Goal: Information Seeking & Learning: Check status

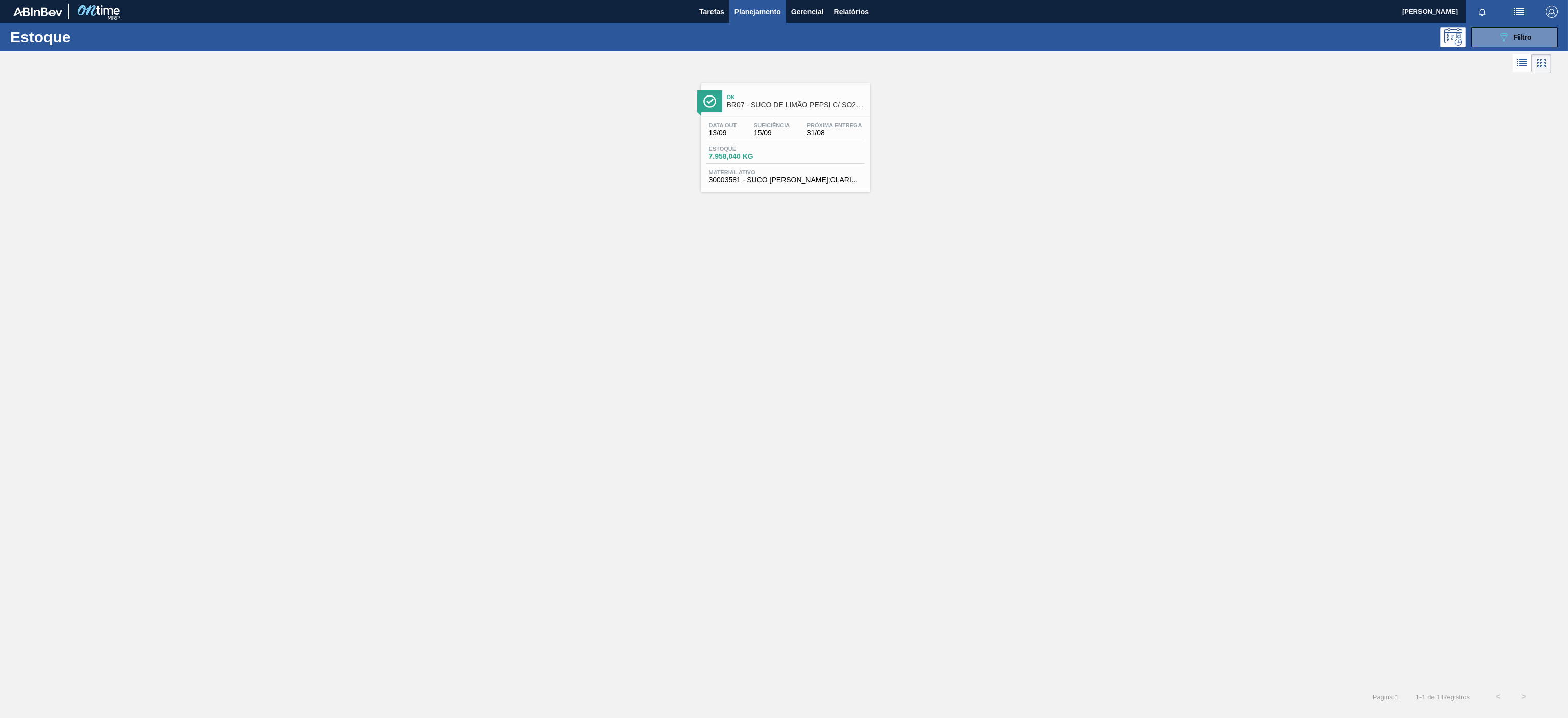
click at [826, 101] on span "BR07 - SUCO DE LIMÃO PEPSI C/ SO2 46KG" at bounding box center [796, 105] width 138 height 8
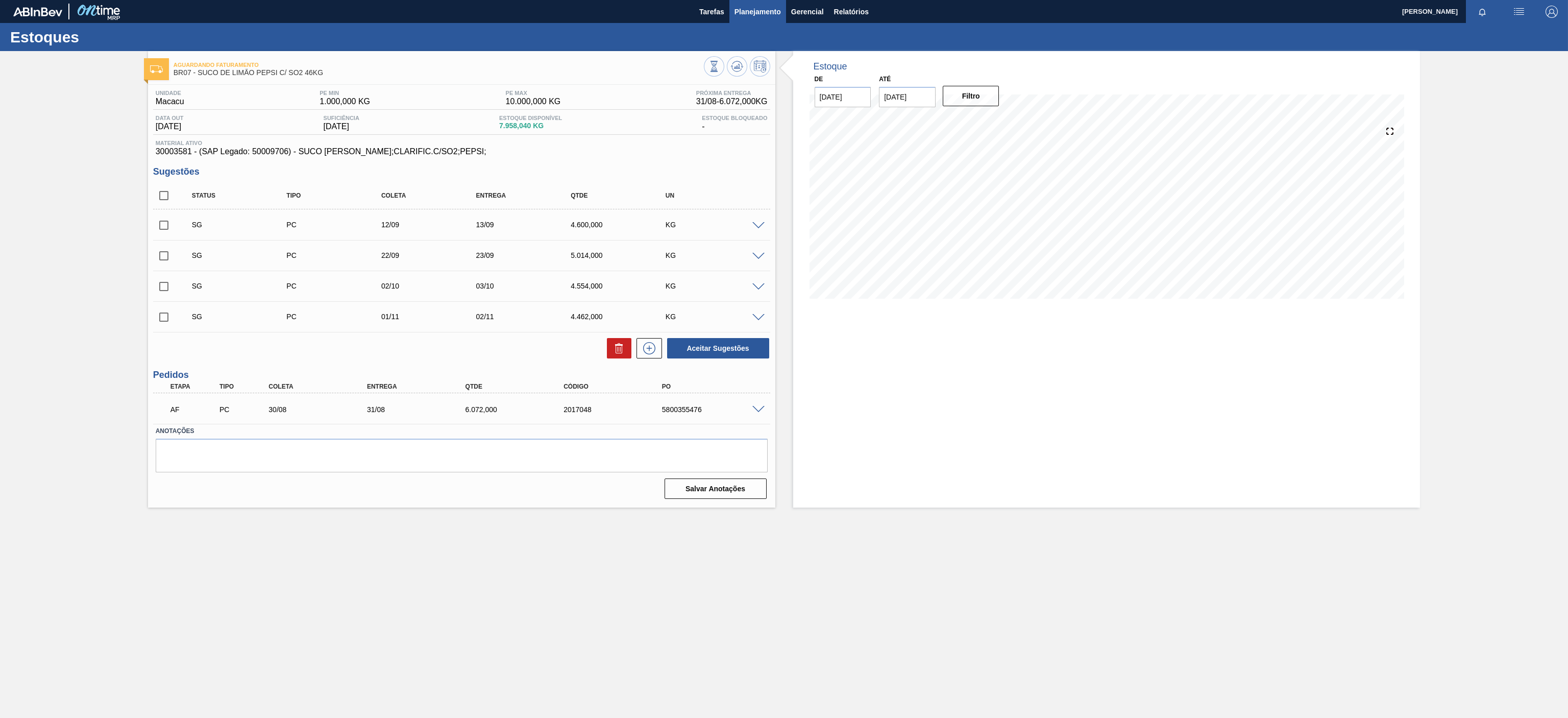
click at [752, 16] on span "Planejamento" at bounding box center [758, 11] width 47 height 12
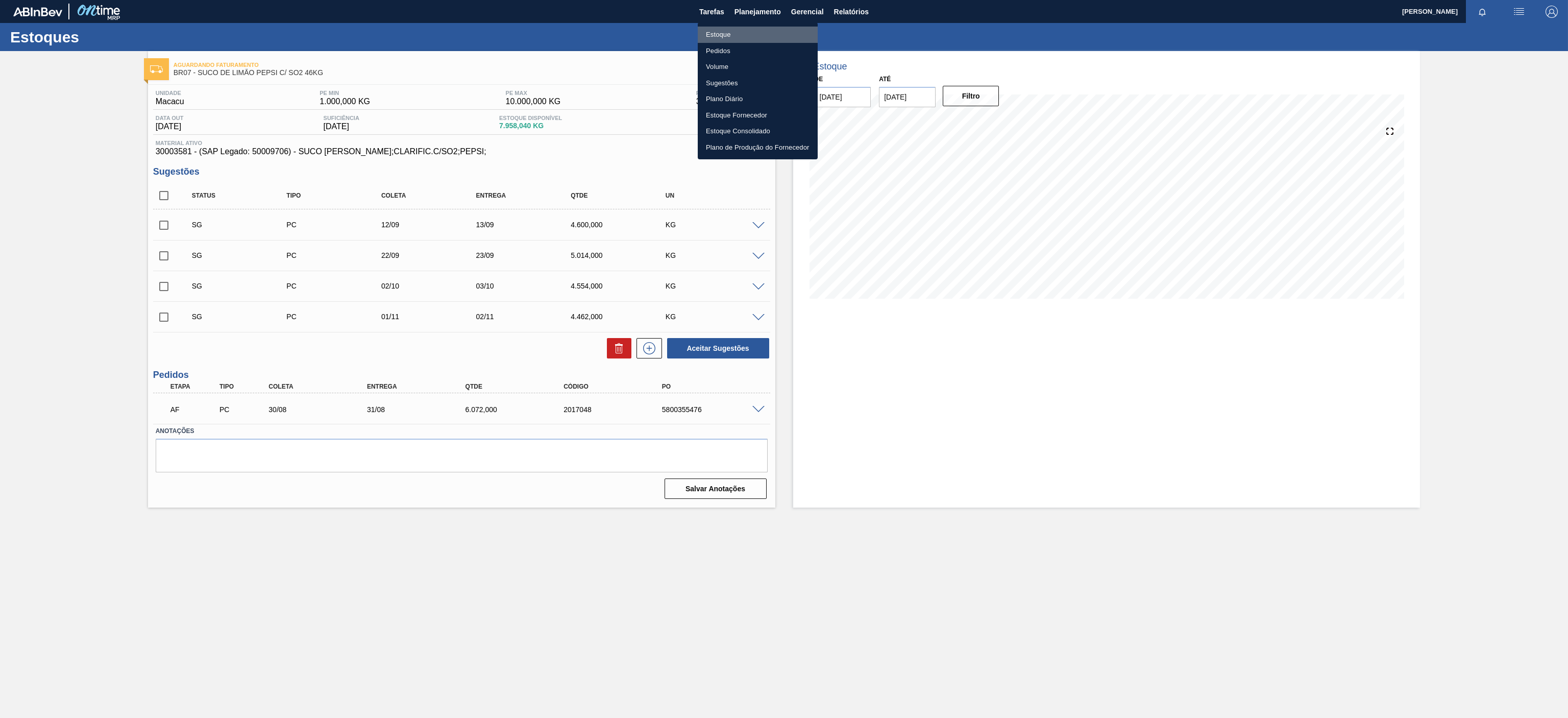
click at [721, 27] on li "Estoque" at bounding box center [758, 35] width 120 height 17
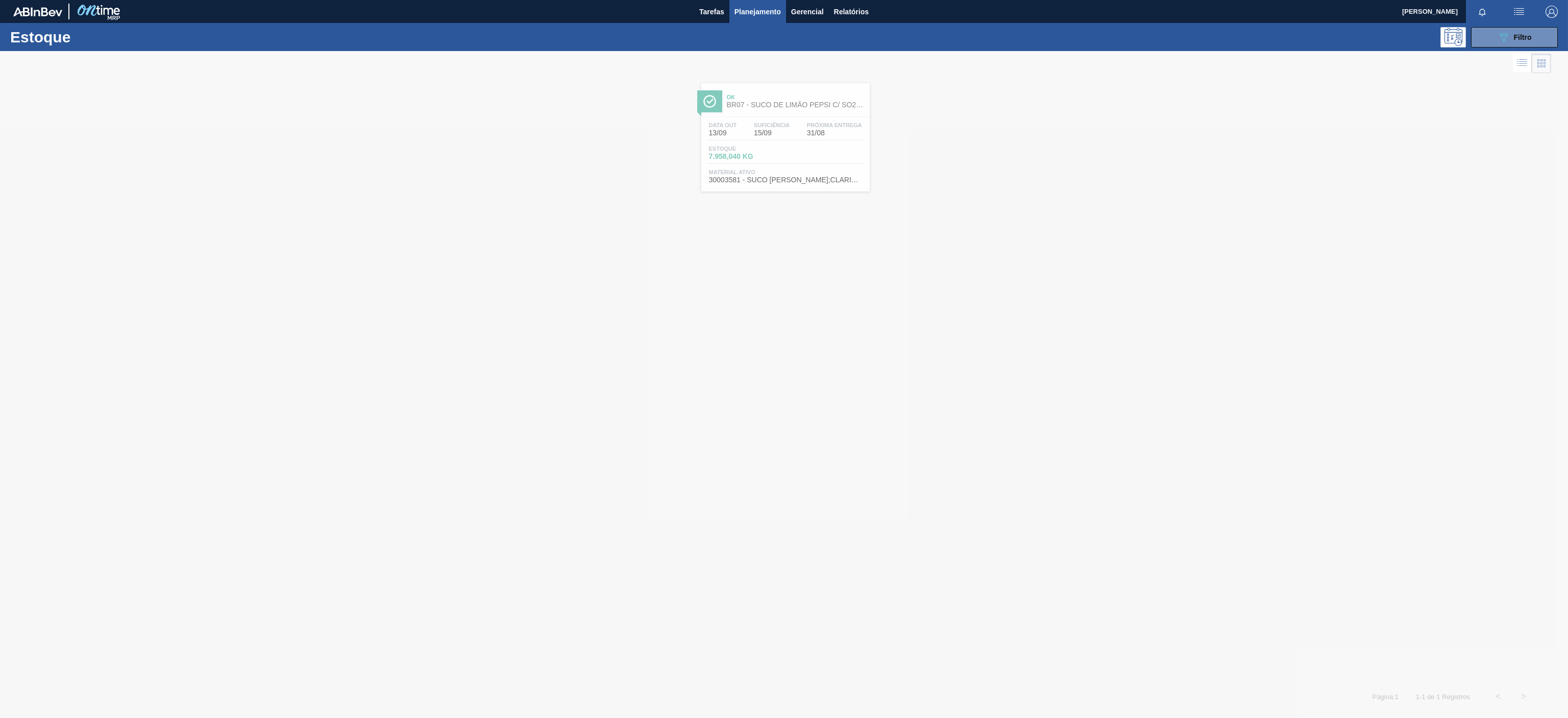
click at [1504, 48] on div "Estoque 089F7B8B-B2A5-4AFE-B5C0-19BA573D28AC Filtro" at bounding box center [784, 36] width 1568 height 28
click at [1493, 33] on button "089F7B8B-B2A5-4AFE-B5C0-19BA573D28AC Filtro" at bounding box center [1515, 37] width 87 height 21
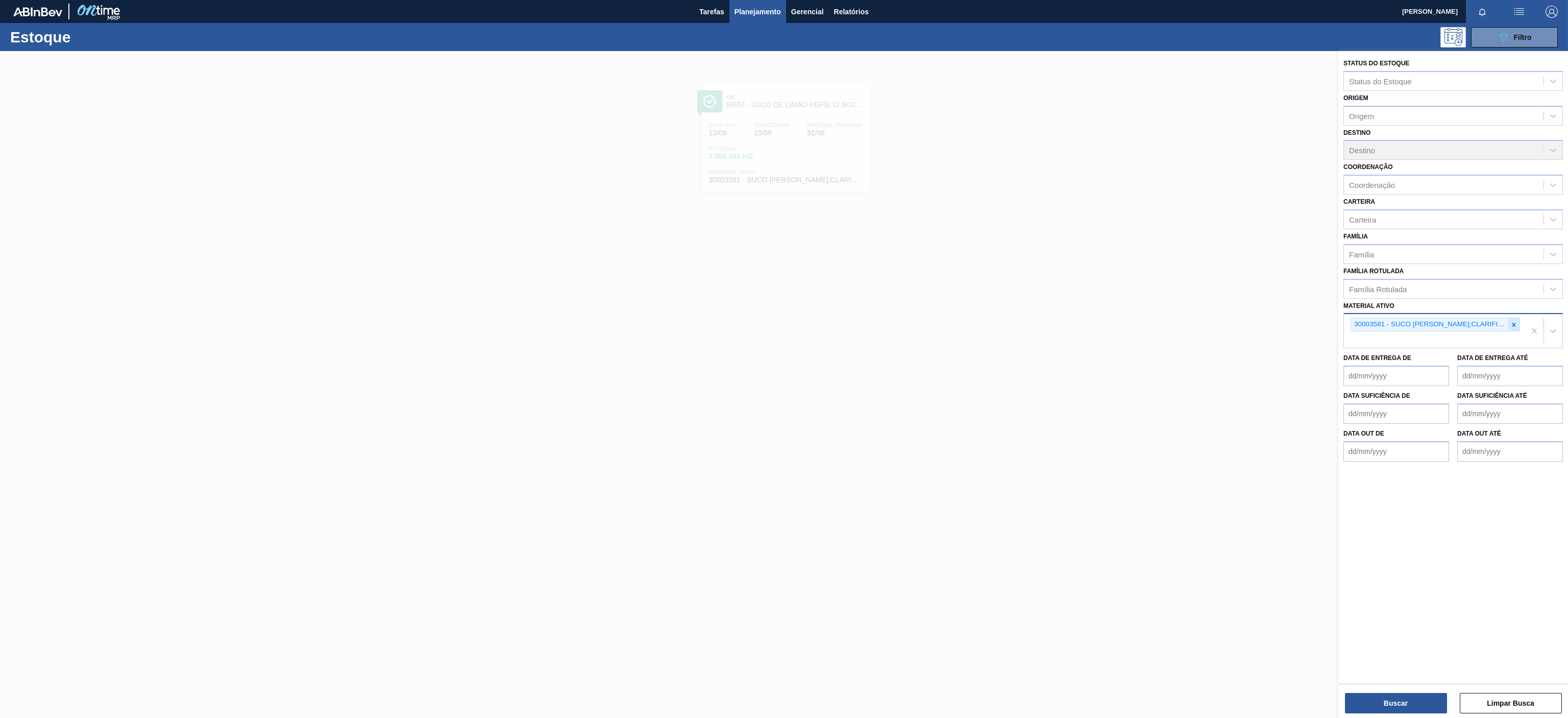
click at [1511, 328] on icon at bounding box center [1514, 325] width 7 height 7
paste ativo "30031674"
type ativo "30031674"
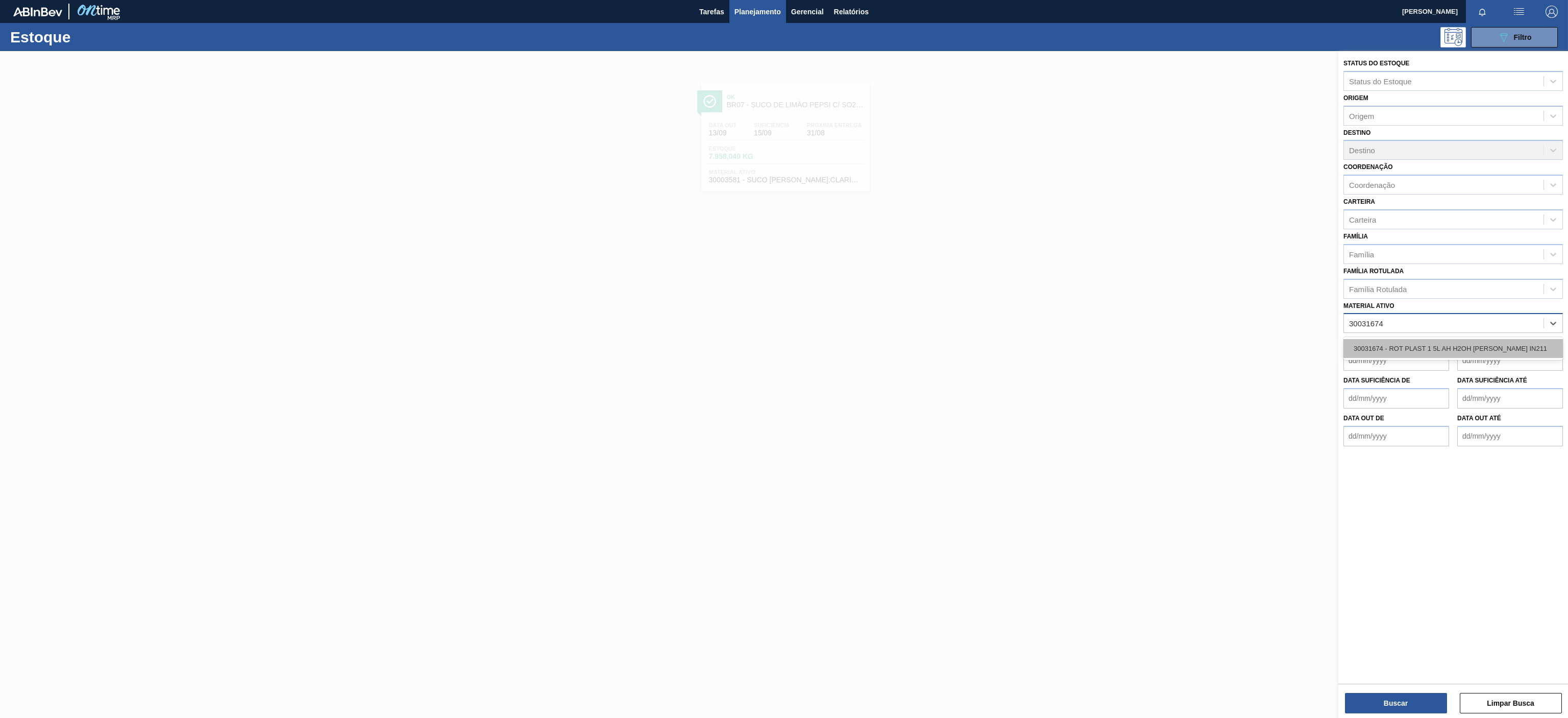
click at [1377, 344] on div "30031674 - ROT PLAST 1 5L AH H2OH [PERSON_NAME] IN211" at bounding box center [1453, 349] width 219 height 19
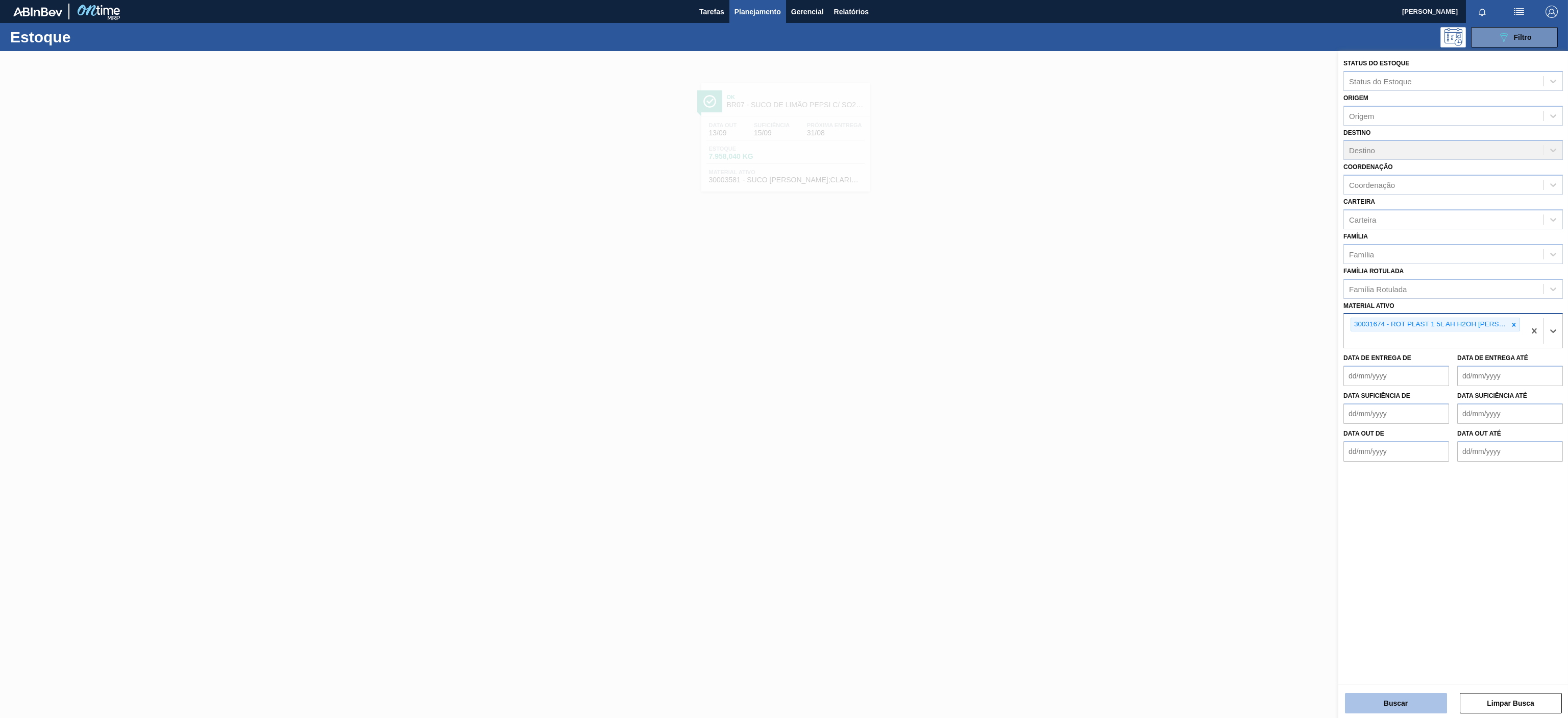
click at [1399, 698] on button "Buscar" at bounding box center [1396, 704] width 102 height 21
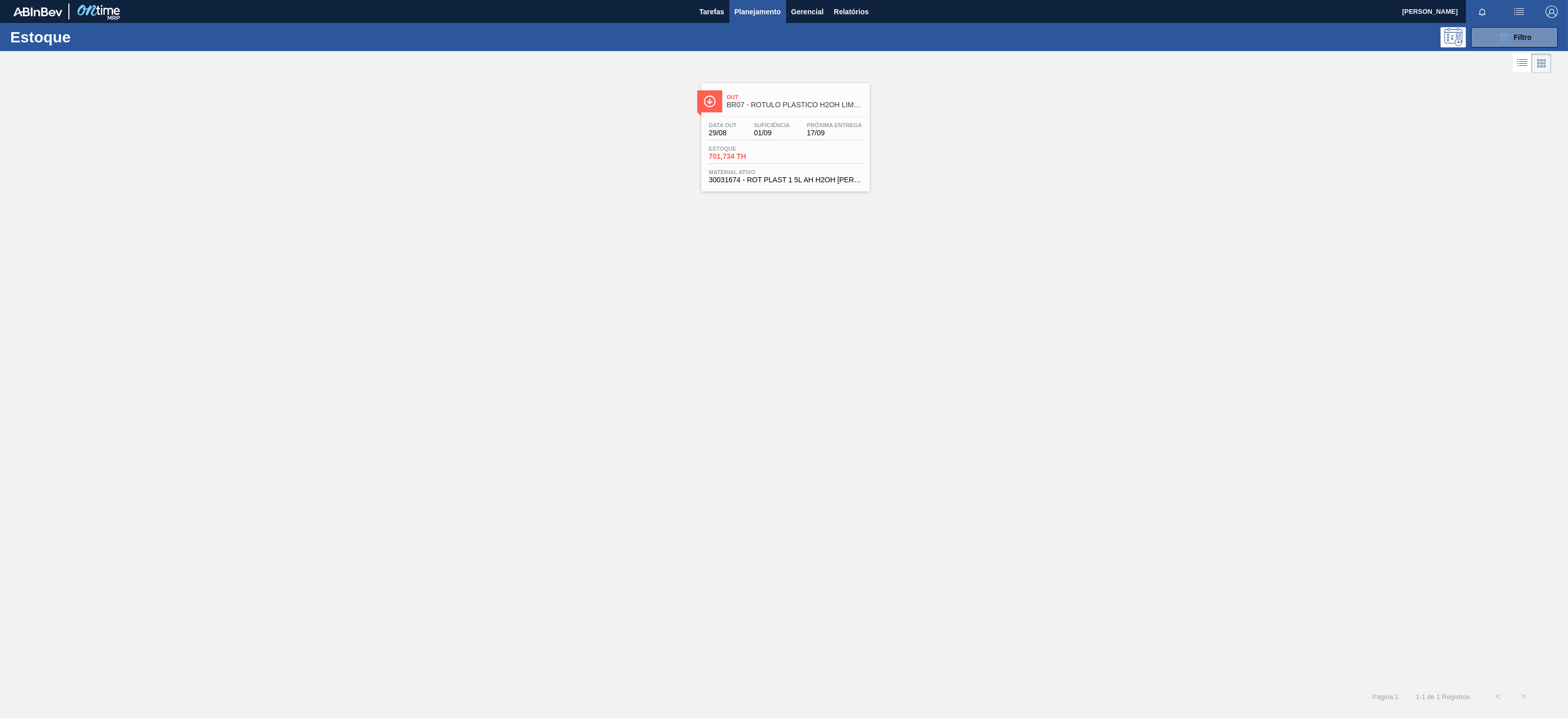
click at [800, 94] on span "Out" at bounding box center [796, 97] width 138 height 6
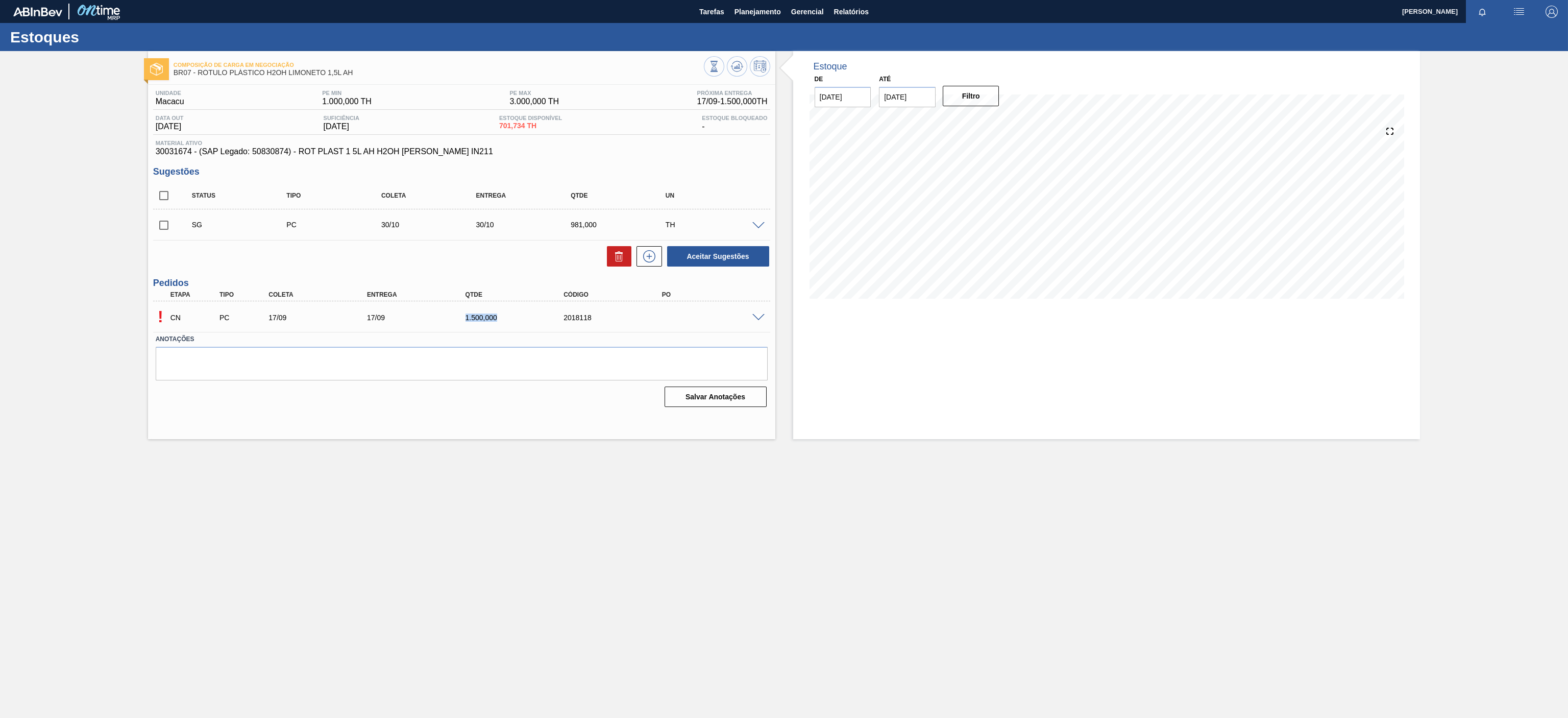
drag, startPoint x: 502, startPoint y: 316, endPoint x: 460, endPoint y: 321, distance: 42.3
click at [460, 321] on div "CN PC 17/09 17/09 1.500,000 2018118" at bounding box center [459, 317] width 590 height 21
click at [759, 4] on button "Planejamento" at bounding box center [758, 11] width 57 height 23
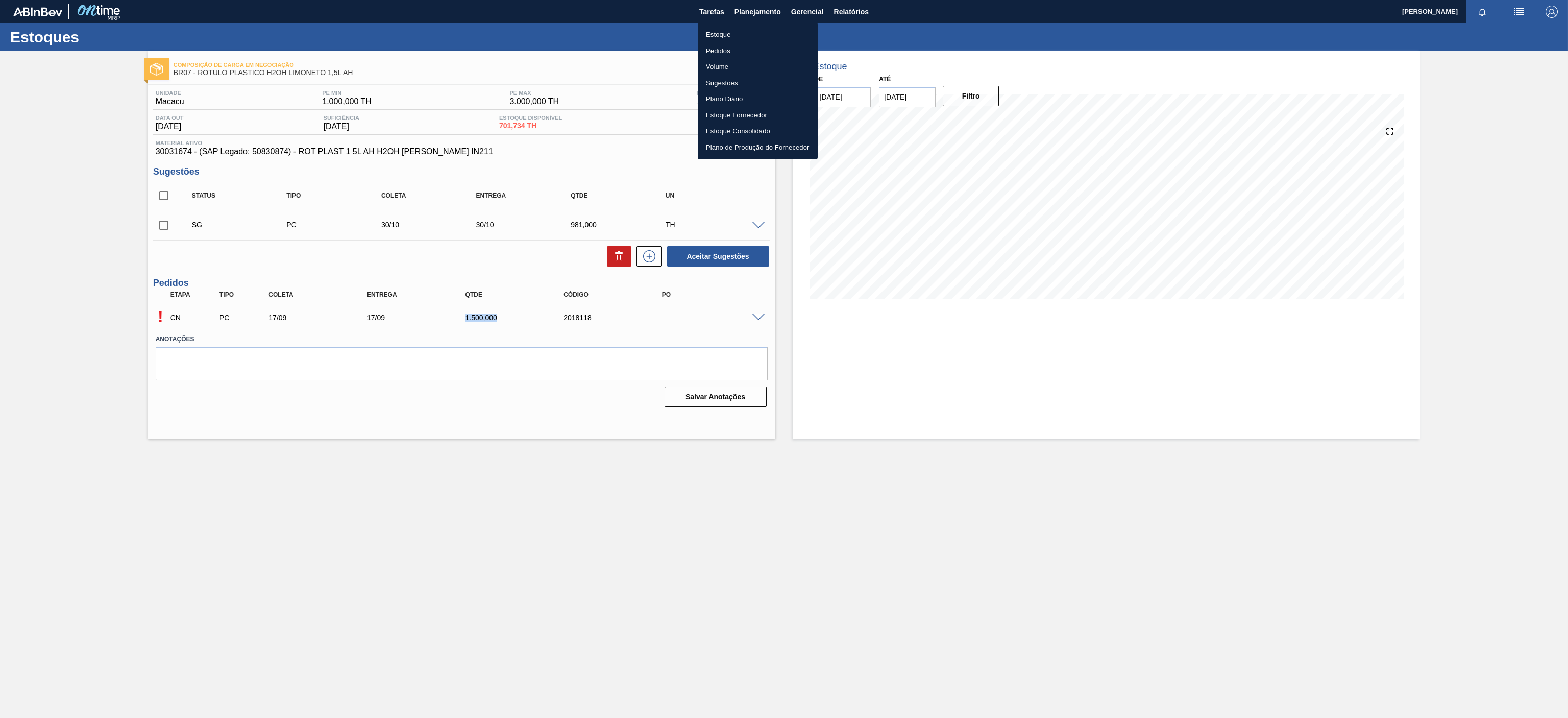
click at [721, 36] on li "Estoque" at bounding box center [758, 35] width 120 height 17
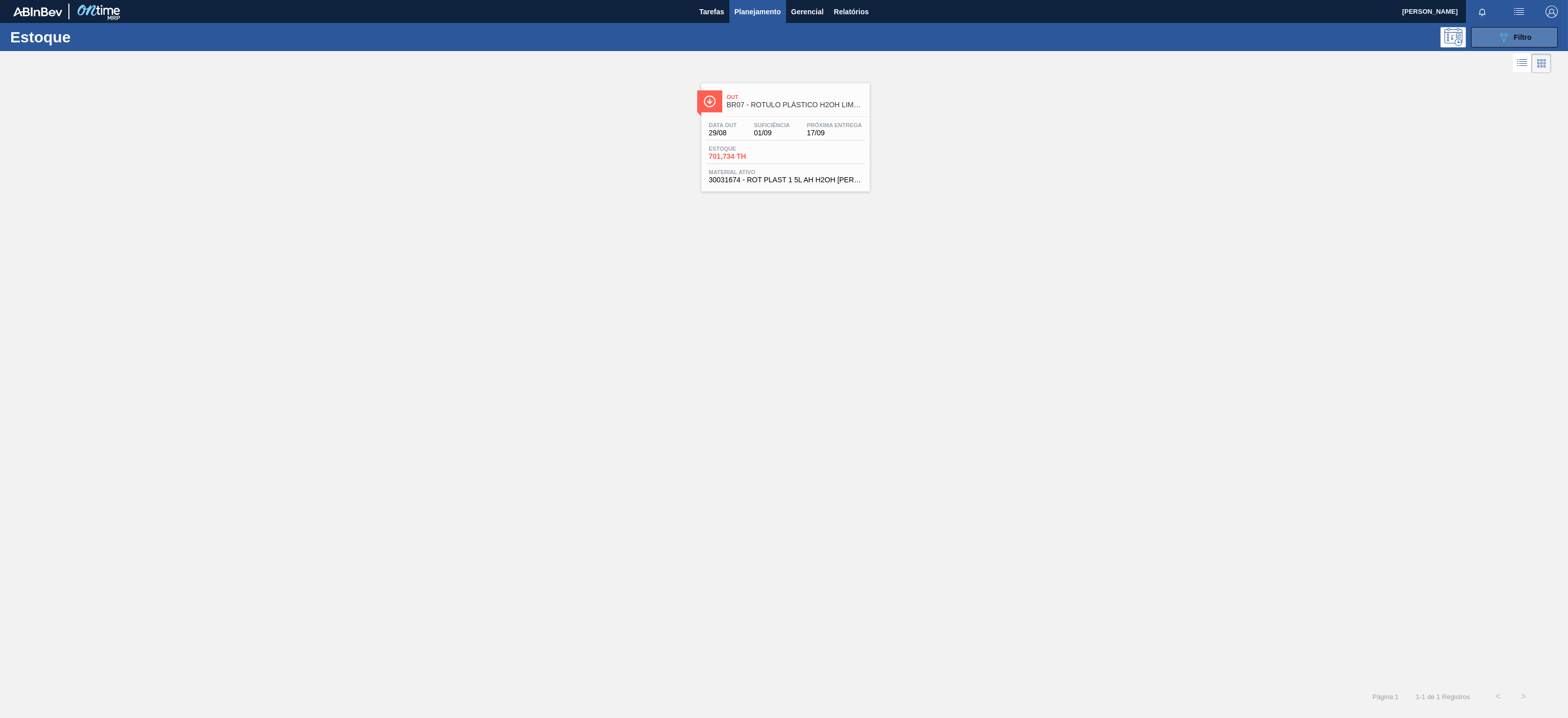
click at [1529, 42] on button "089F7B8B-B2A5-4AFE-B5C0-19BA573D28AC Filtro" at bounding box center [1515, 37] width 87 height 21
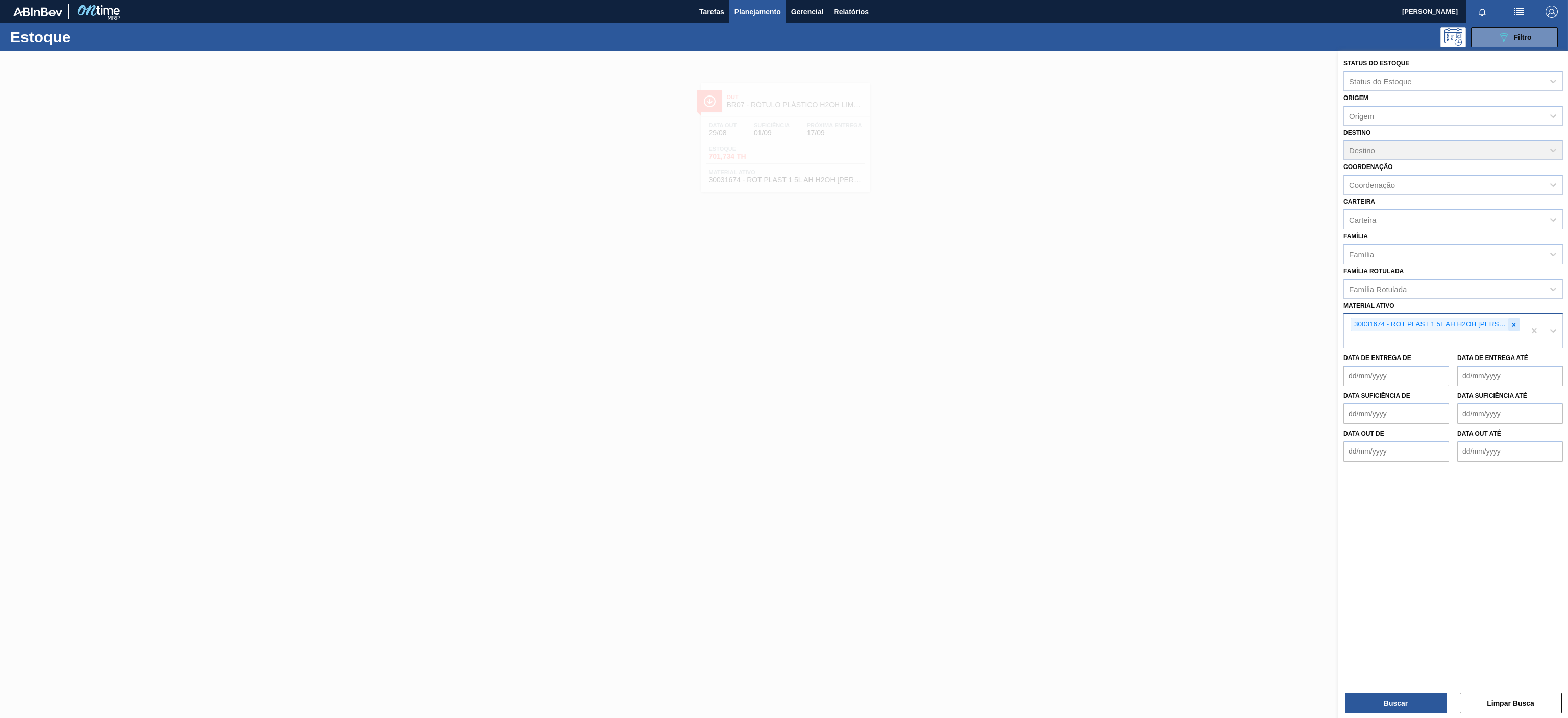
click at [1514, 328] on icon at bounding box center [1514, 325] width 7 height 7
paste ativo "30009782"
type ativo "30009782"
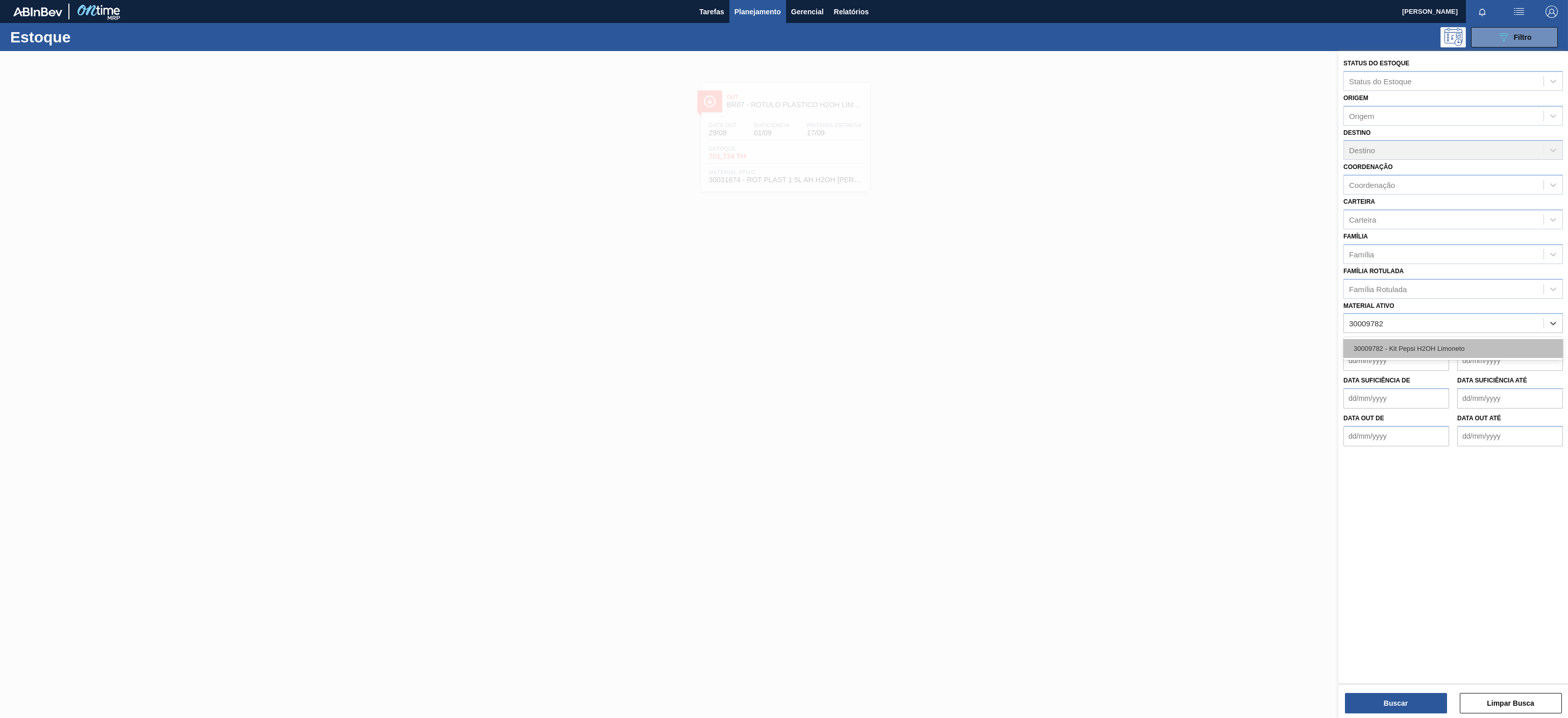
click at [1382, 349] on div "30009782 - Kit Pepsi H2OH Limoneto" at bounding box center [1453, 349] width 219 height 19
click at [1389, 712] on button "Buscar" at bounding box center [1396, 704] width 102 height 21
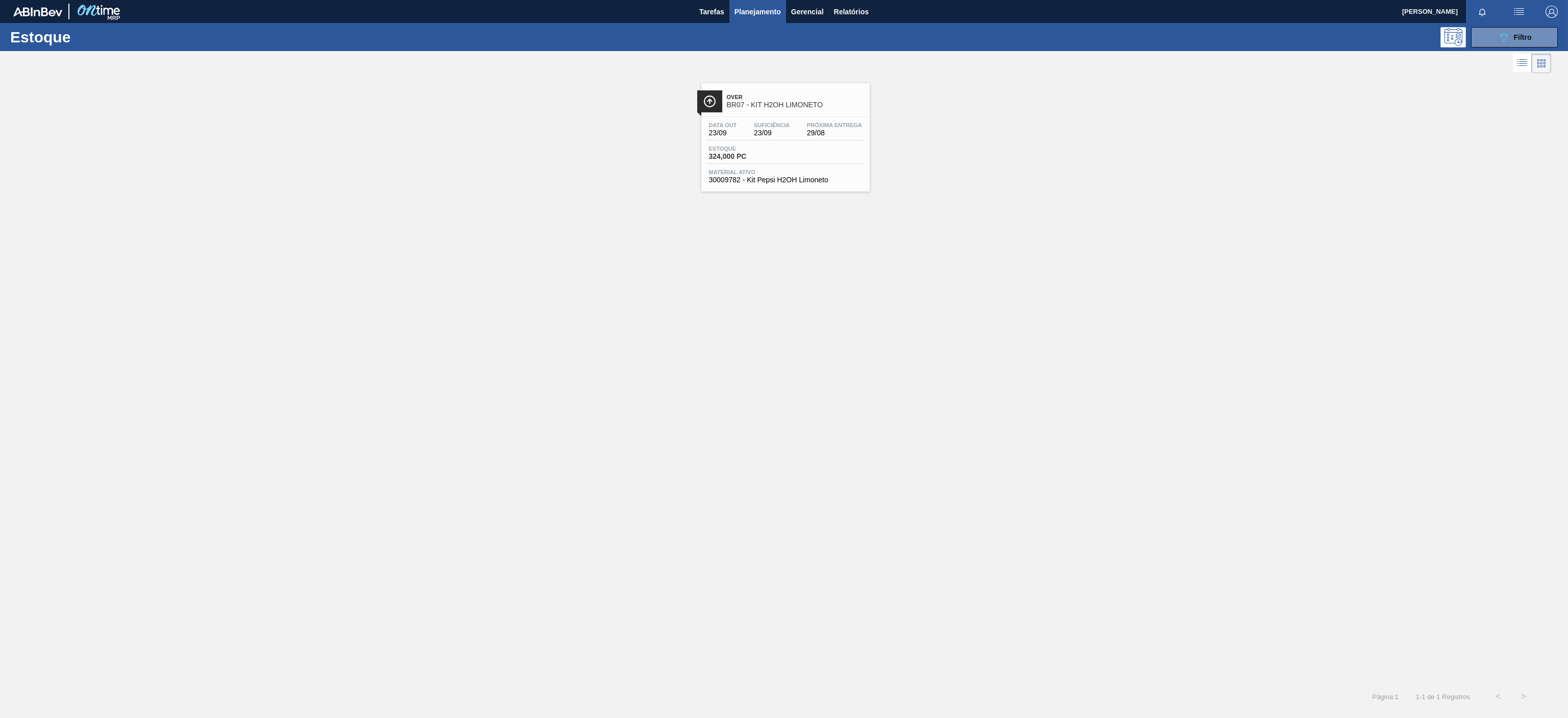
click at [812, 99] on span "Over" at bounding box center [796, 97] width 138 height 6
